Goal: Information Seeking & Learning: Learn about a topic

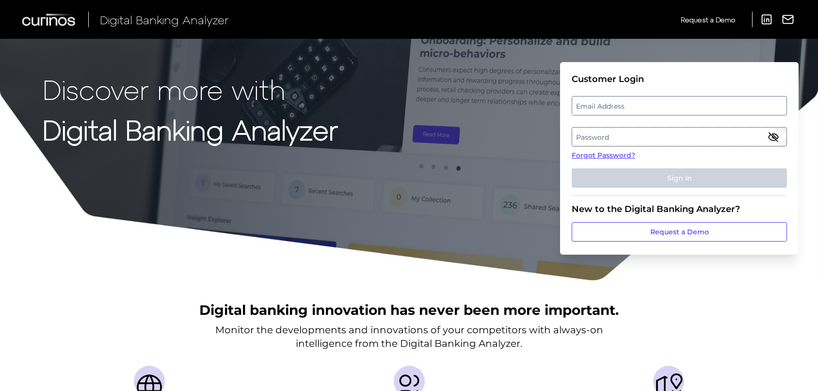
click at [643, 104] on label "Email Address" at bounding box center [679, 105] width 214 height 17
click at [643, 104] on input "email" at bounding box center [679, 105] width 215 height 19
type input "[PERSON_NAME][EMAIL_ADDRESS][PERSON_NAME][DOMAIN_NAME]"
click at [712, 133] on label "Password" at bounding box center [679, 136] width 214 height 17
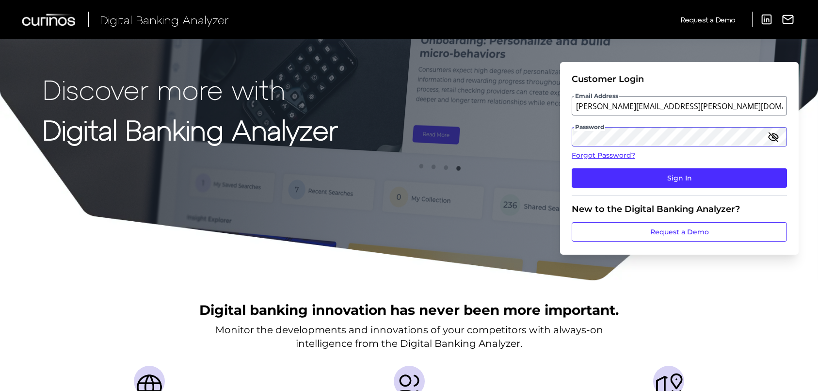
click at [572, 168] on button "Sign In" at bounding box center [679, 177] width 215 height 19
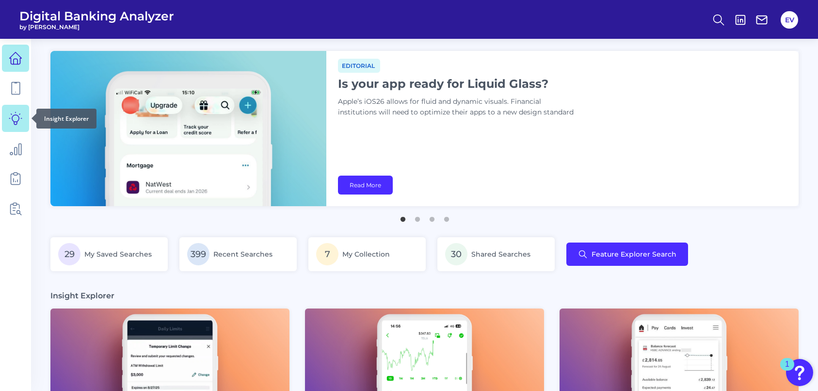
click at [20, 119] on icon at bounding box center [16, 119] width 14 height 14
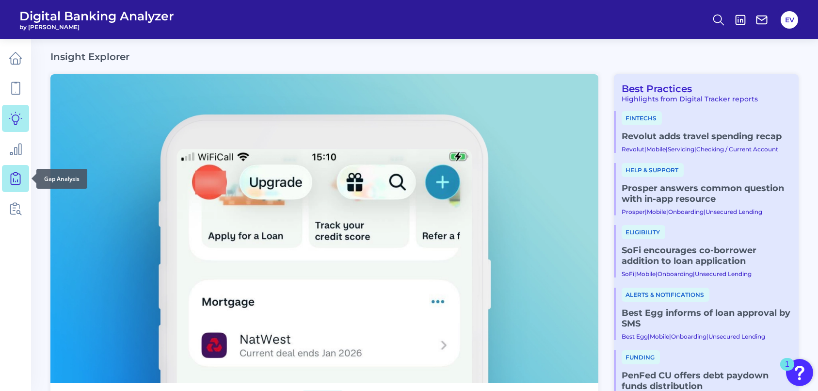
click at [19, 179] on icon at bounding box center [16, 179] width 14 height 14
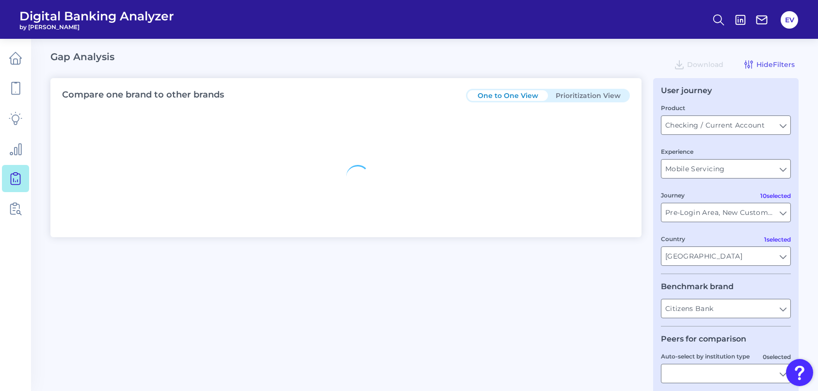
type input "All Select individual brands"
type input "All Countries"
type input "All Journeys"
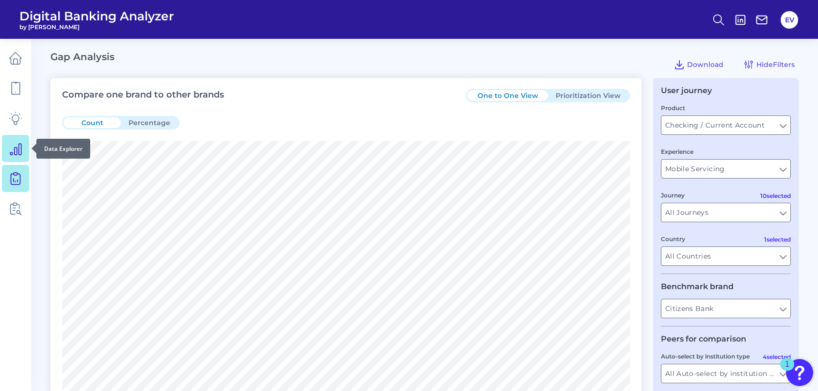
click at [20, 151] on icon at bounding box center [16, 149] width 14 height 14
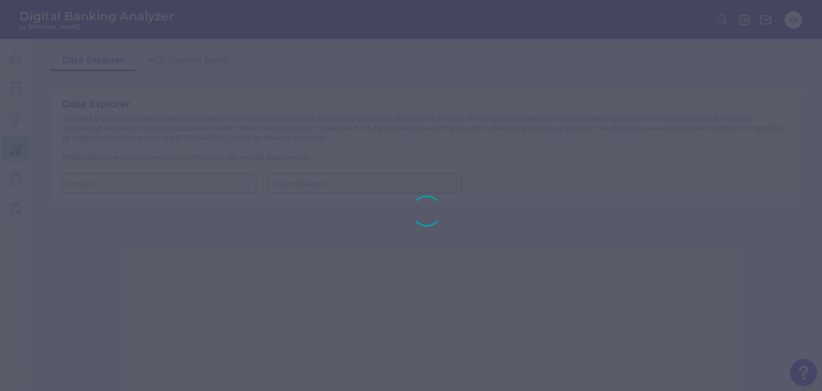
type input "Checking / Current Account"
type input "[GEOGRAPHIC_DATA]"
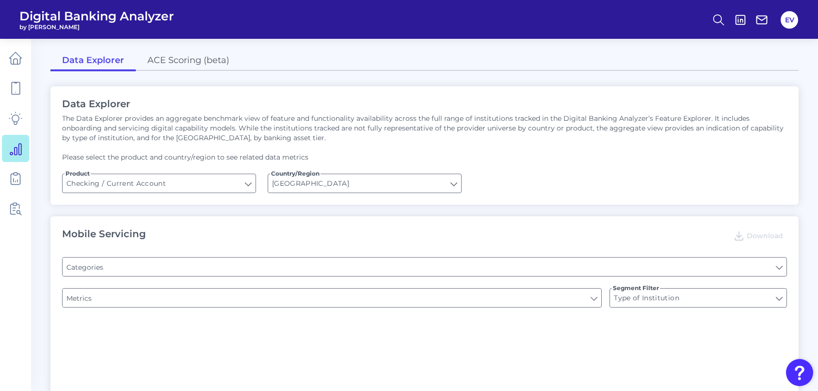
type input "Pre-login Features"
type input "Online Banking Registration"
type input "Channel"
type input "Upon opening the app are users immediately prompted to use Touch/Face ID to log…"
type input "Can you register for online banking?"
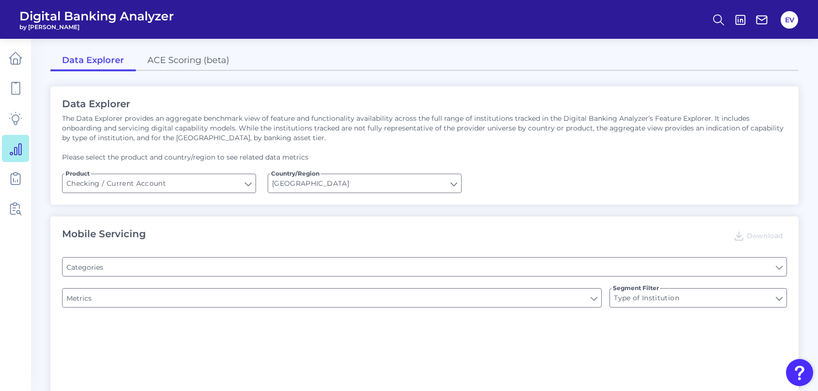
type input "END-TO-END JOURNEY: Can you apply for the PRODUCT as a new to brand customer on…"
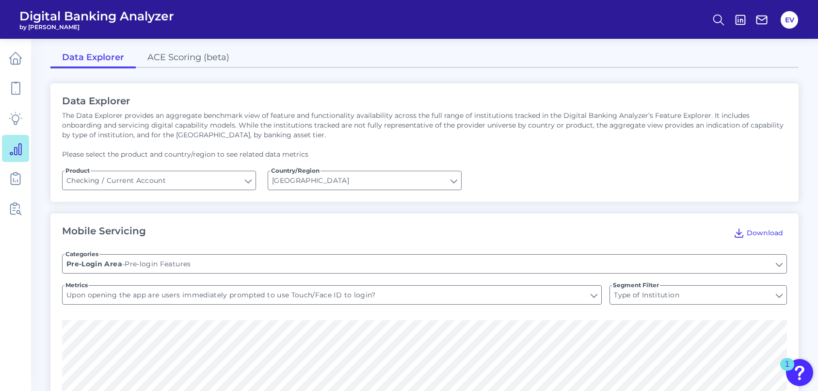
scroll to position [3, 0]
click at [165, 59] on link "ACE Scoring (beta)" at bounding box center [188, 58] width 105 height 20
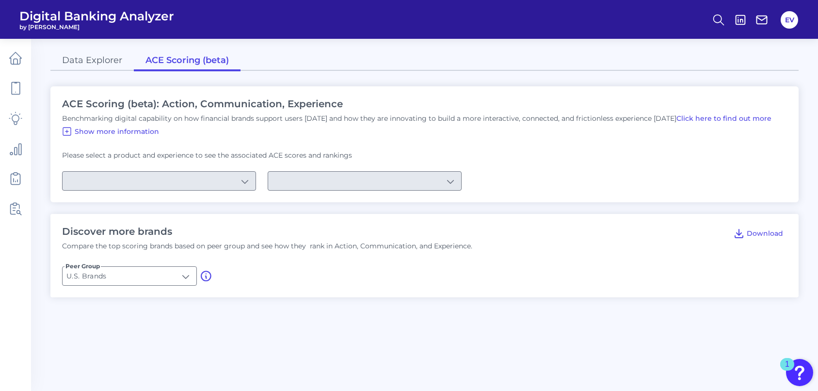
type input "Checking / Current Account"
type input "Mobile Servicing"
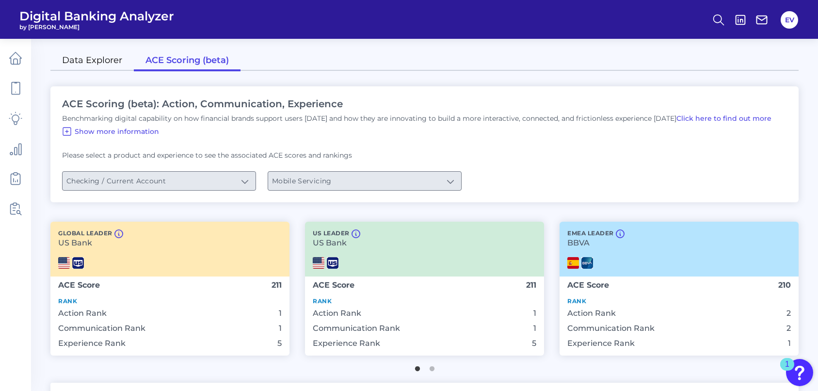
click at [107, 65] on link "Data Explorer" at bounding box center [91, 61] width 83 height 20
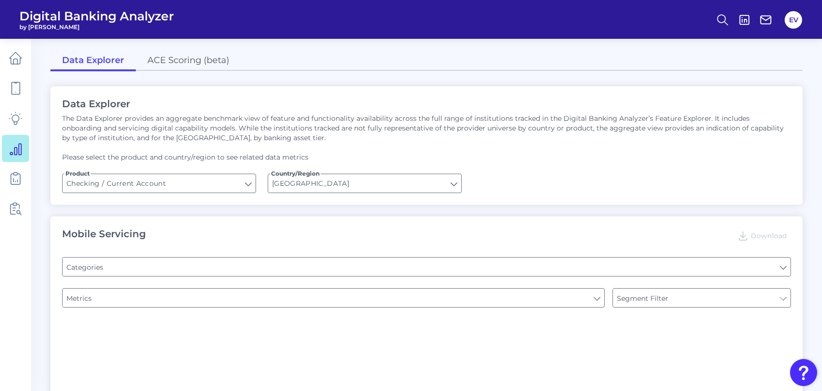
type input "Type of Institution"
type input "Pre-login Features"
type input "Online Banking Registration"
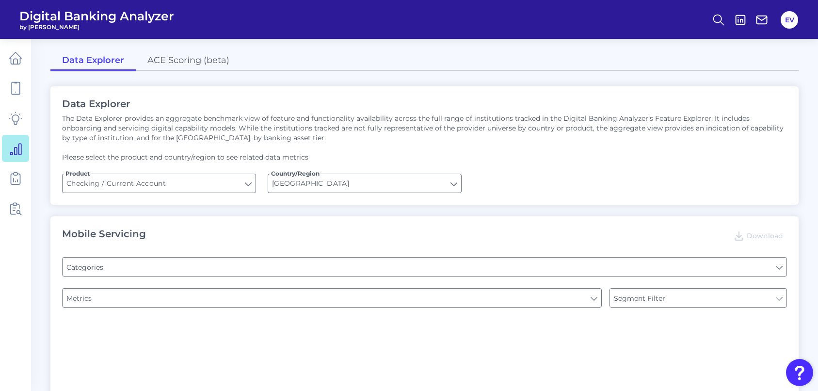
type input "Channel"
type input "Upon opening the app are users immediately prompted to use Touch/Face ID to log…"
type input "Can you register for online banking?"
type input "END-TO-END JOURNEY: Can you apply for the PRODUCT as a new to brand customer on…"
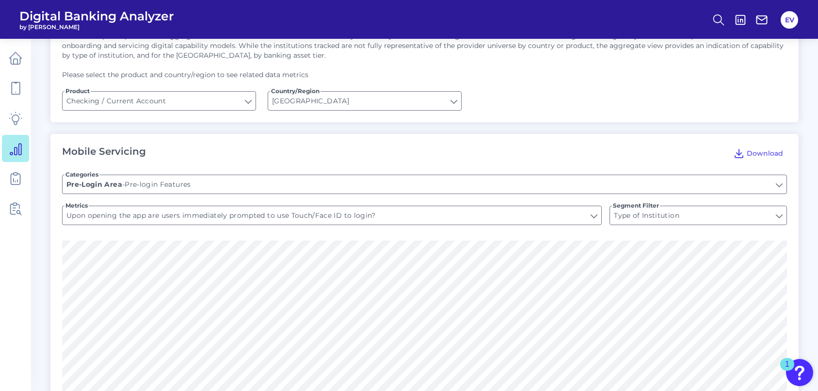
scroll to position [82, 0]
click at [780, 187] on input "Pre-login Features" at bounding box center [425, 185] width 724 height 18
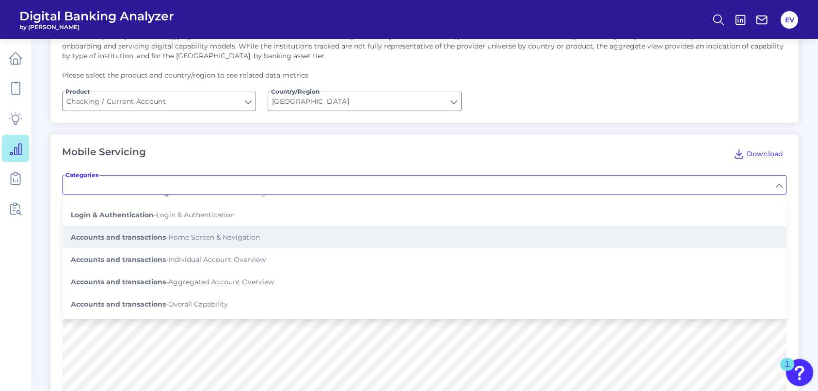
scroll to position [58, 0]
click at [586, 238] on button "Accounts and transactions - Home Screen & Navigation" at bounding box center [424, 237] width 723 height 22
type input "Home Screen & Navigation"
type input "Has the mobile app had major updates that have significantly changed its functi…"
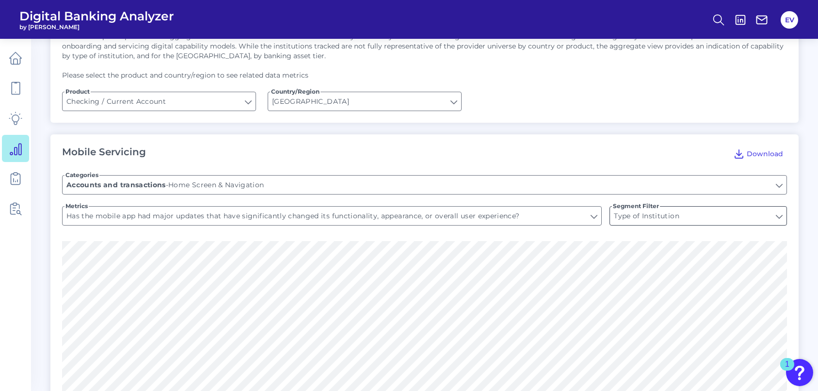
click at [779, 217] on input "Type of Institution" at bounding box center [698, 216] width 177 height 18
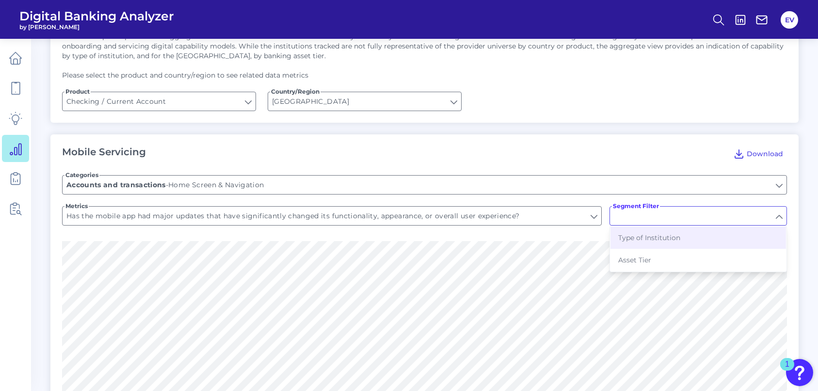
click at [779, 217] on input "Segment Filter" at bounding box center [698, 216] width 177 height 18
type input "Type of Institution"
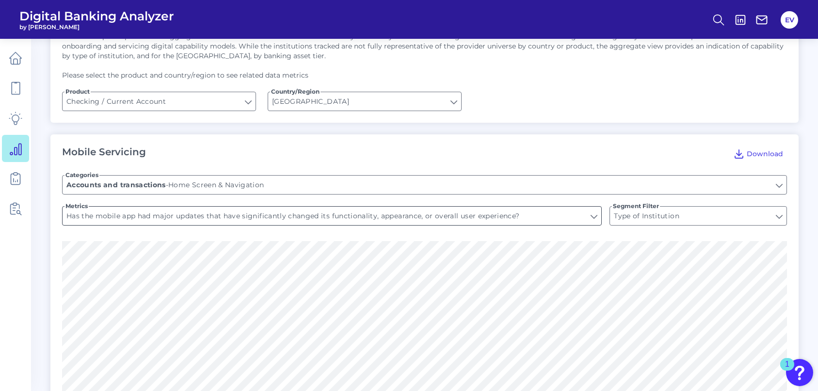
click at [595, 218] on input "Has the mobile app had major updates that have significantly changed its functi…" at bounding box center [332, 216] width 539 height 18
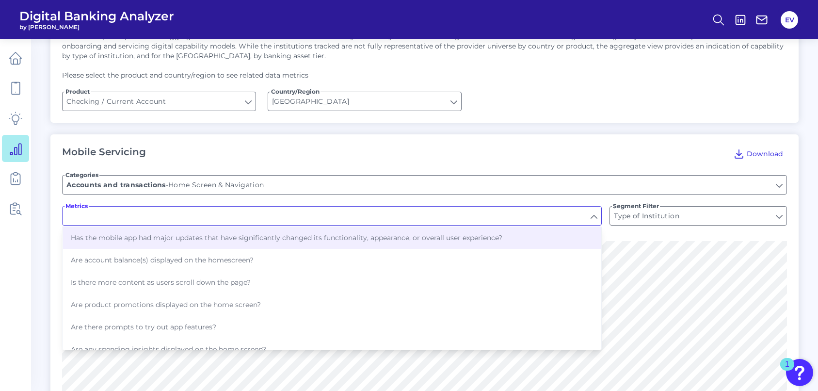
click at [595, 218] on input "Metrics" at bounding box center [332, 216] width 539 height 18
type input "Has the mobile app had major updates that have significantly changed its functi…"
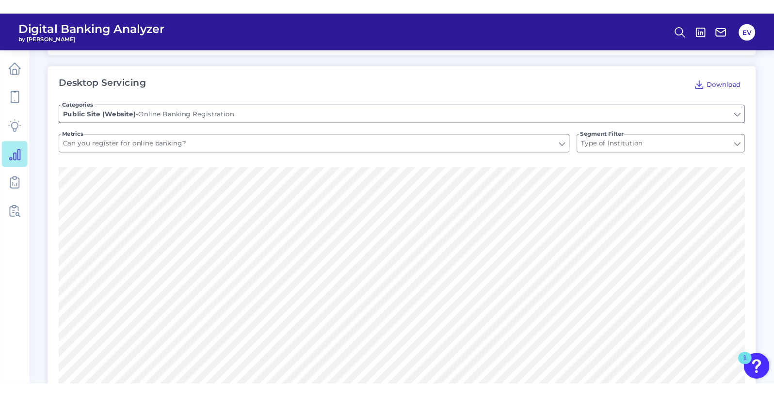
scroll to position [642, 0]
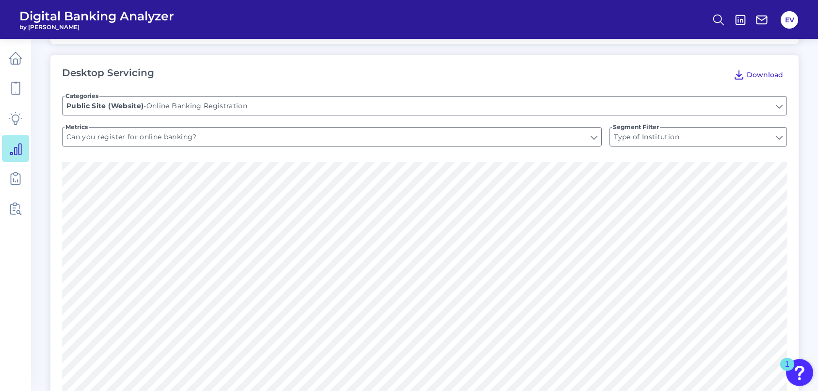
click at [736, 77] on icon at bounding box center [739, 75] width 8 height 8
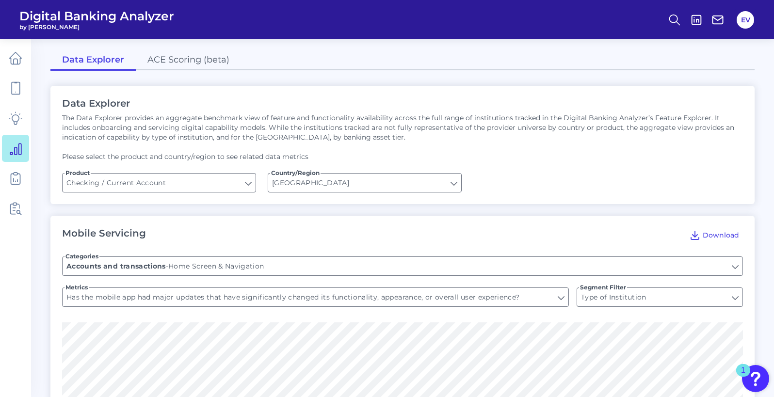
scroll to position [0, 0]
click at [13, 185] on link at bounding box center [15, 178] width 27 height 27
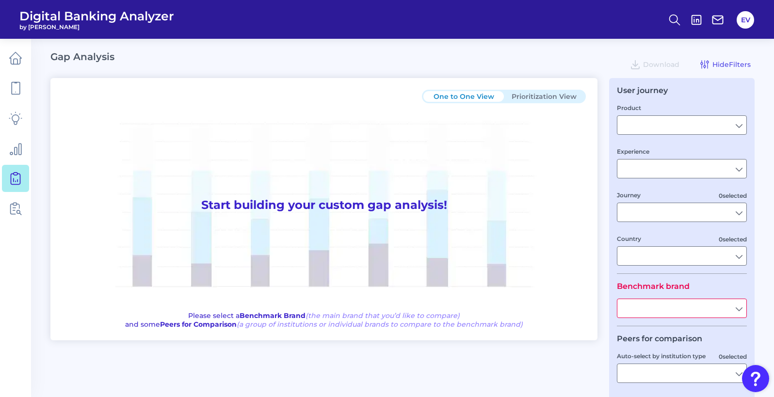
type input "Checking / Current Account"
type input "Mobile Servicing"
type input "Pre-Login Area, New Customer Onboarding, Login & Authentication, Accounts and t…"
type input "[GEOGRAPHIC_DATA]"
type input "Citizens Bank"
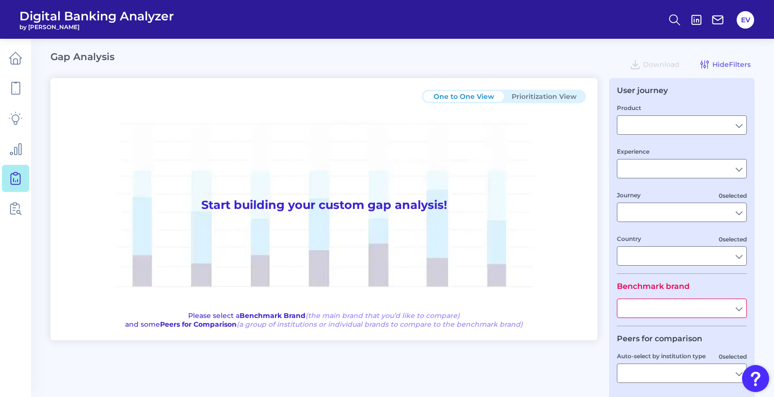
type input "All Select individual brands"
type input "All Countries"
type input "All Journeys"
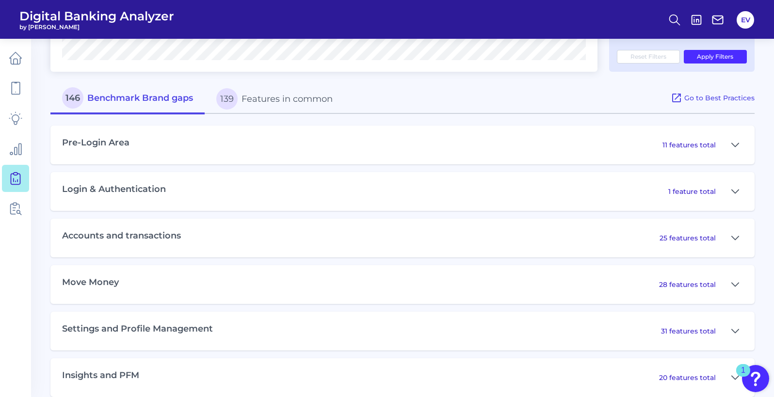
scroll to position [397, 0]
click at [731, 239] on icon at bounding box center [735, 238] width 8 height 12
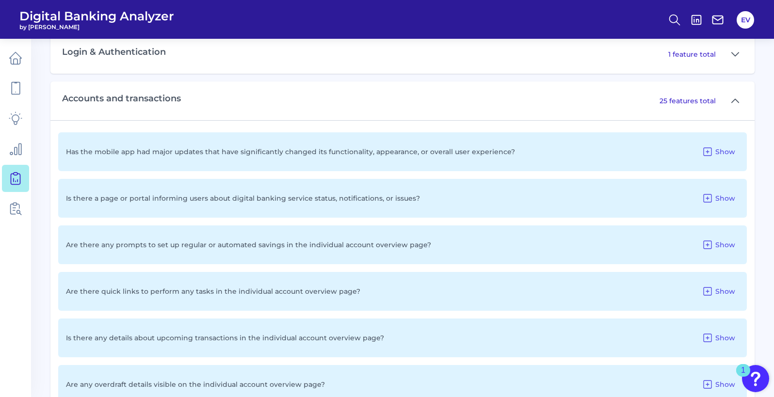
scroll to position [534, 0]
click at [724, 152] on span "Show" at bounding box center [725, 151] width 20 height 9
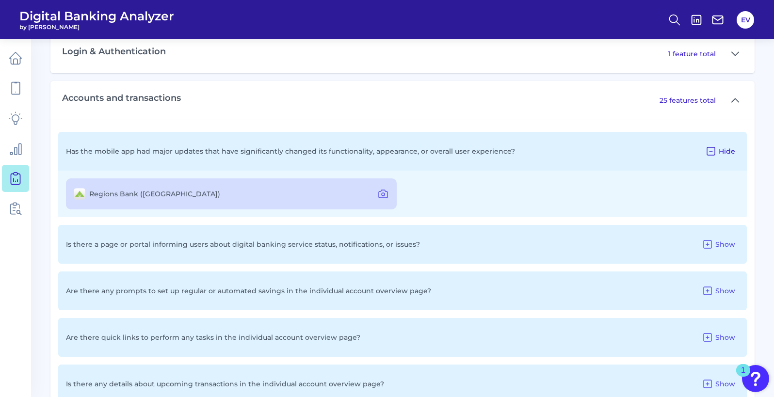
click at [726, 147] on span "Hide" at bounding box center [727, 151] width 16 height 9
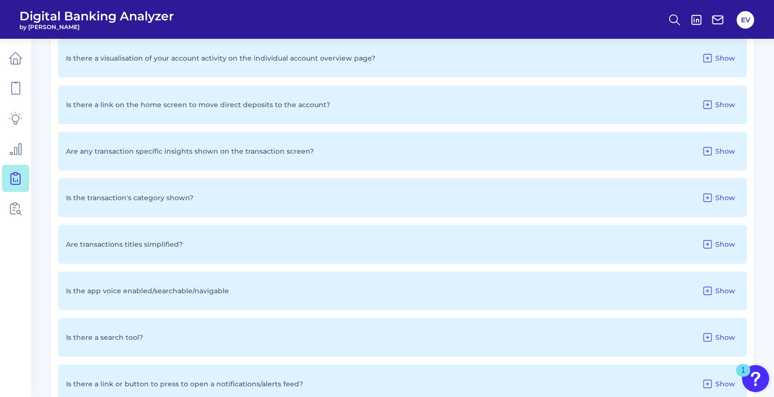
scroll to position [916, 0]
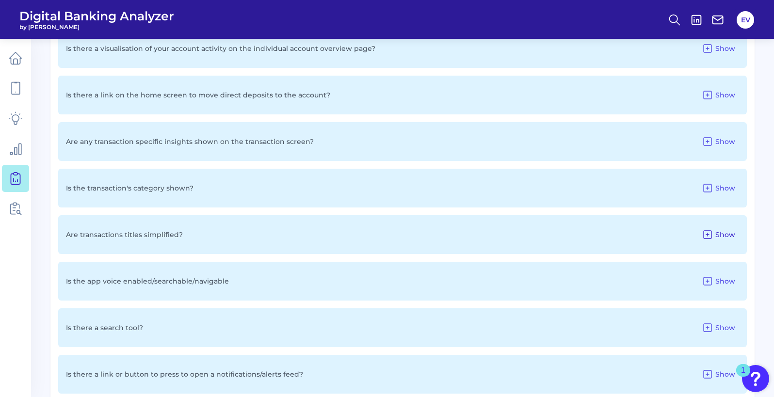
click at [708, 233] on icon at bounding box center [708, 235] width 8 height 8
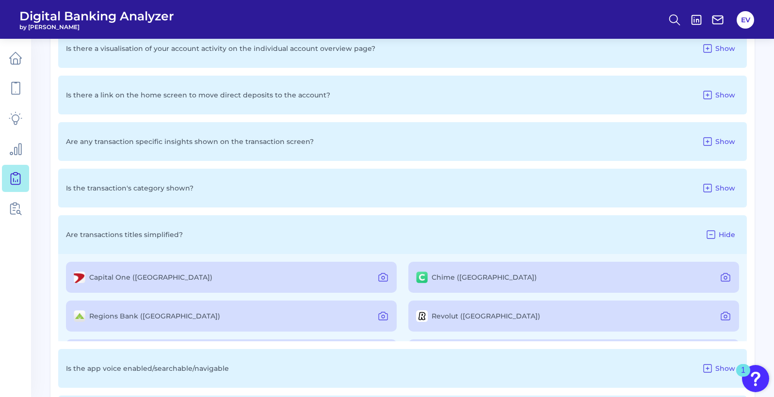
click at [708, 233] on icon at bounding box center [711, 235] width 12 height 12
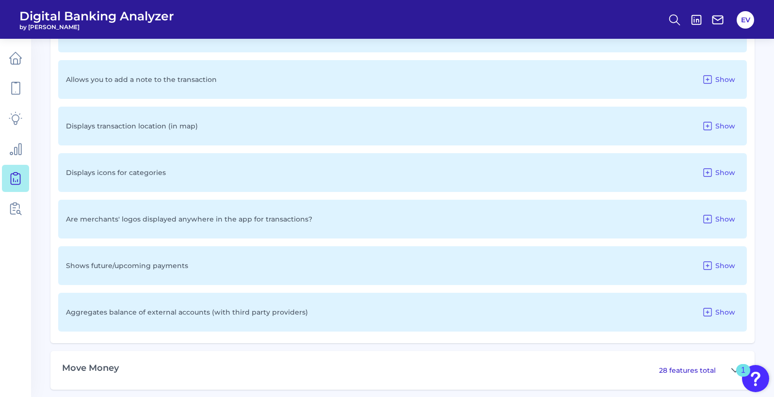
scroll to position [1490, 0]
click at [715, 174] on button "Show" at bounding box center [718, 173] width 41 height 16
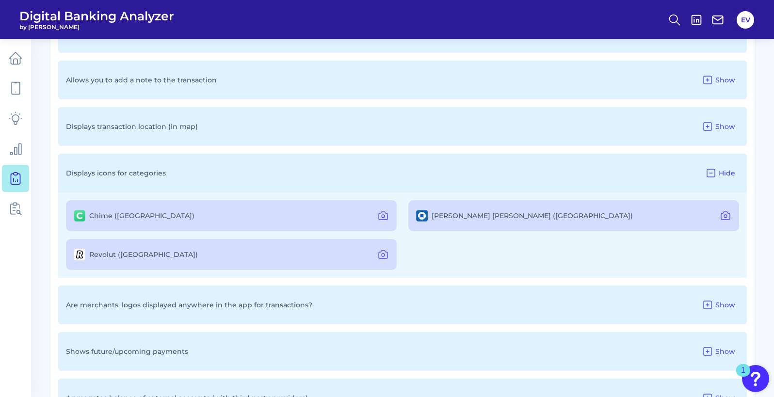
click at [715, 174] on icon at bounding box center [711, 173] width 8 height 8
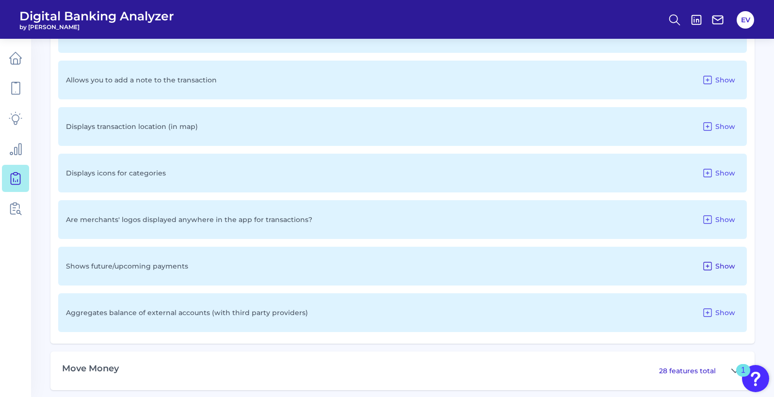
click at [707, 264] on icon at bounding box center [708, 266] width 12 height 12
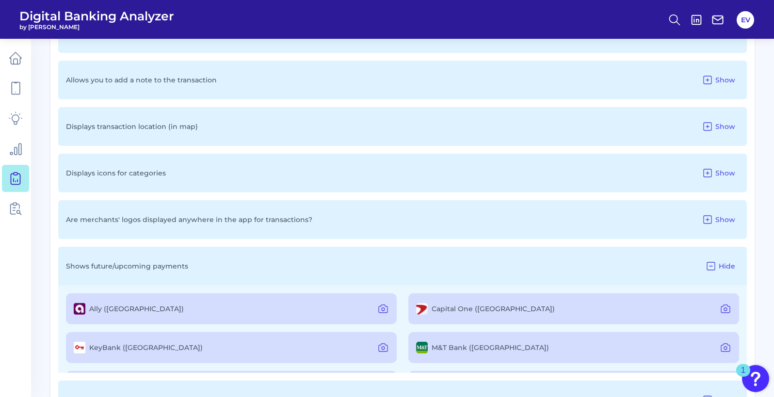
click at [707, 264] on icon at bounding box center [711, 266] width 12 height 12
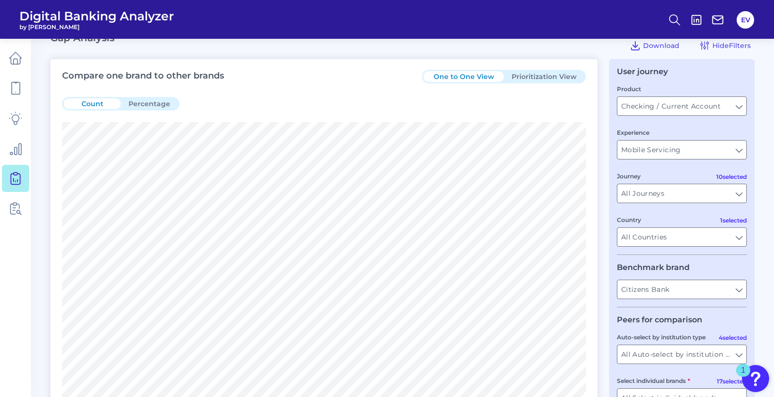
scroll to position [0, 0]
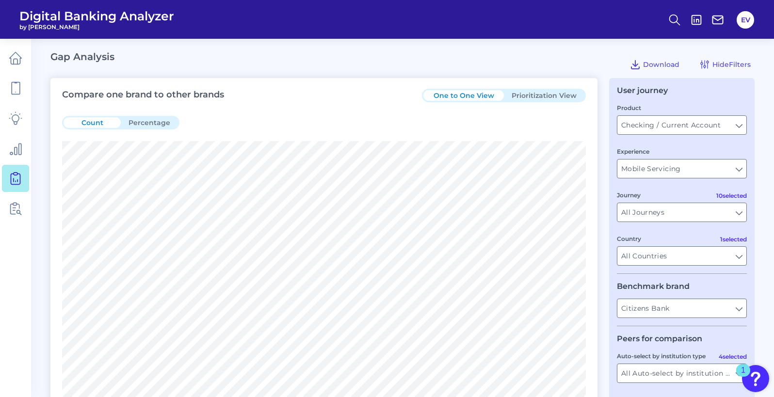
click at [531, 95] on button "Prioritization View" at bounding box center [544, 95] width 80 height 11
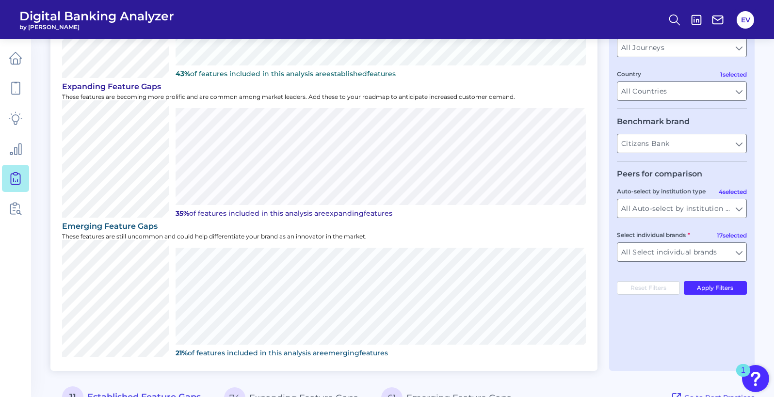
scroll to position [165, 0]
